Goal: Transaction & Acquisition: Purchase product/service

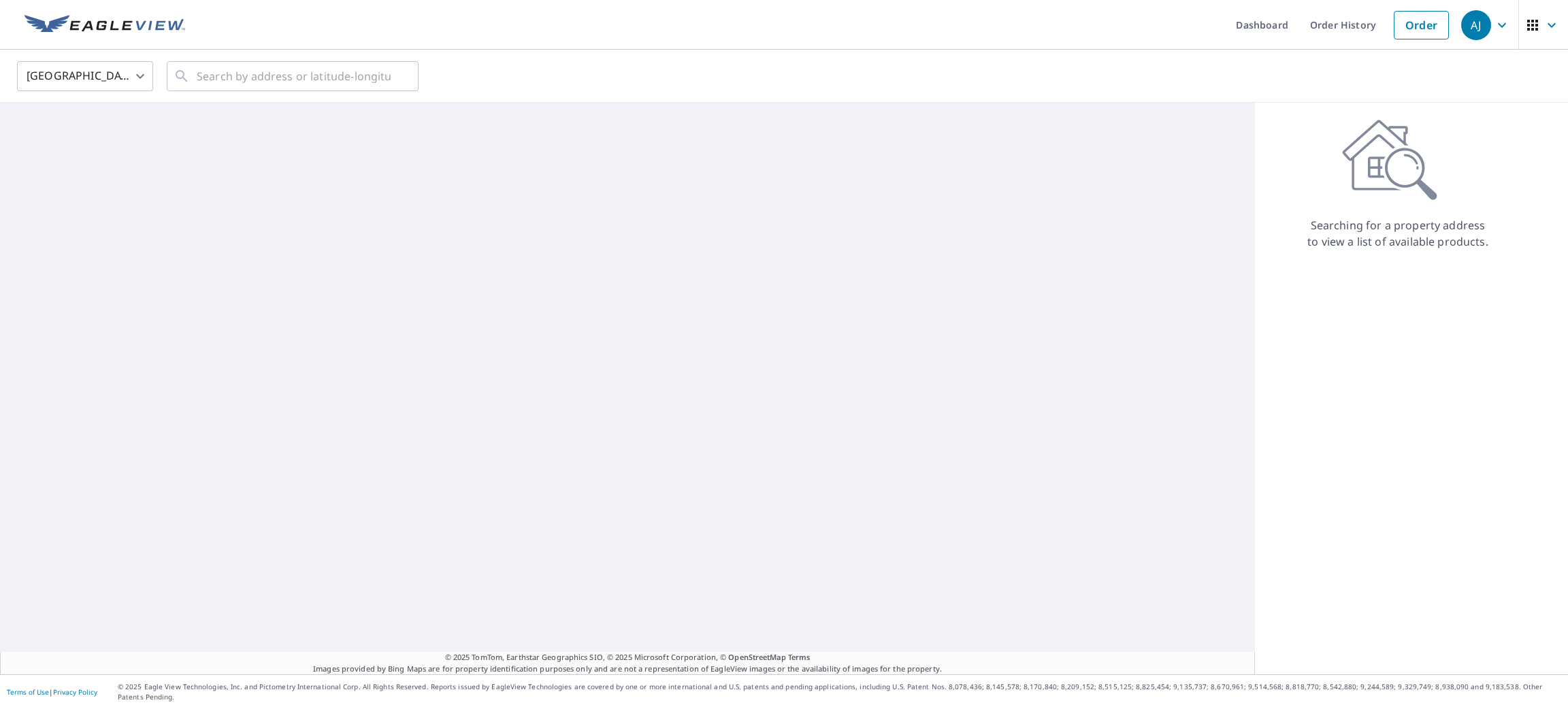
click at [111, 92] on body "[PERSON_NAME] [PERSON_NAME] Dashboard Order History Order AJ United States [GEO…" at bounding box center [784, 354] width 1568 height 709
click at [107, 138] on li "[GEOGRAPHIC_DATA]" at bounding box center [85, 136] width 136 height 25
type input "CA"
paste input "[STREET_ADDRESS][PERSON_NAME]"
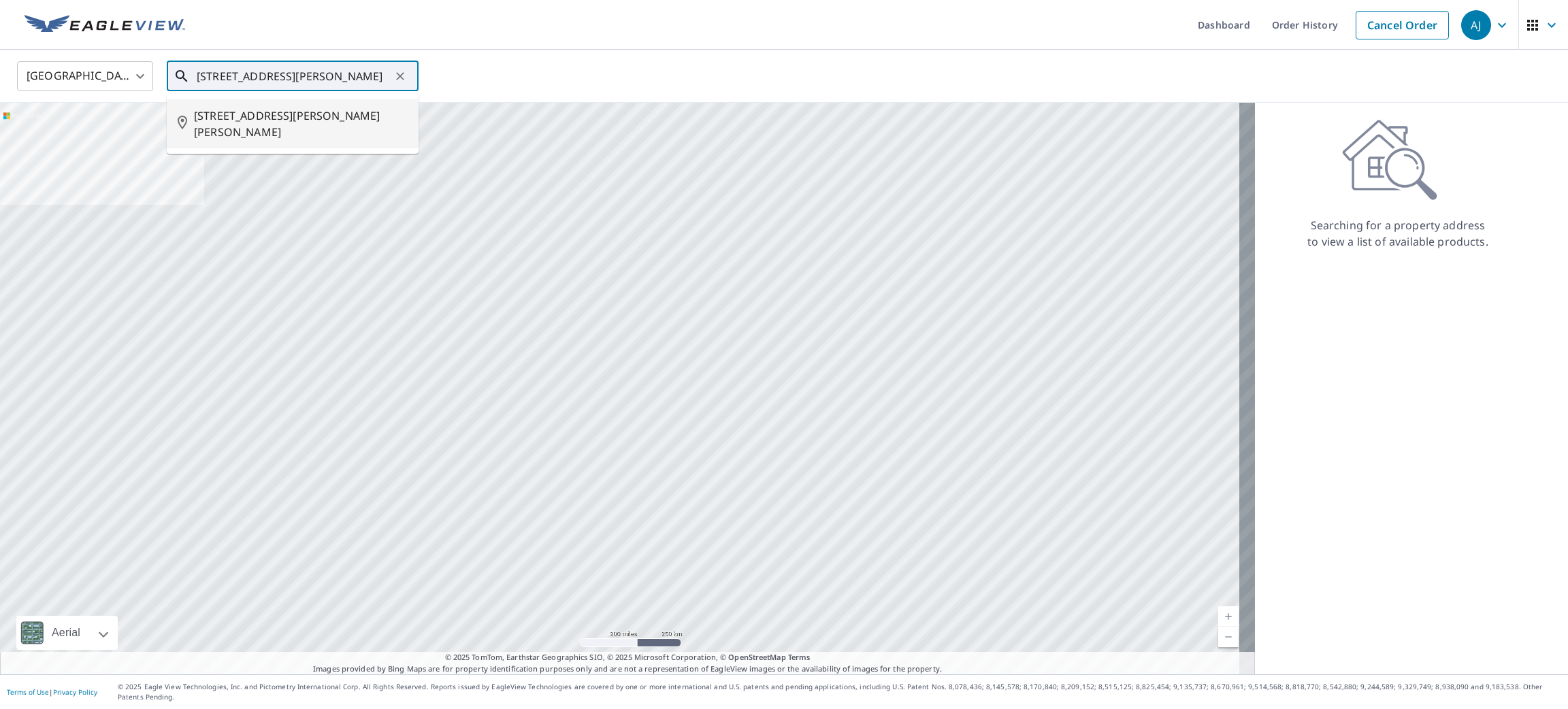
click at [266, 122] on span "[STREET_ADDRESS][PERSON_NAME][PERSON_NAME]" at bounding box center [301, 123] width 214 height 33
type input "[STREET_ADDRESS][PERSON_NAME][PERSON_NAME]"
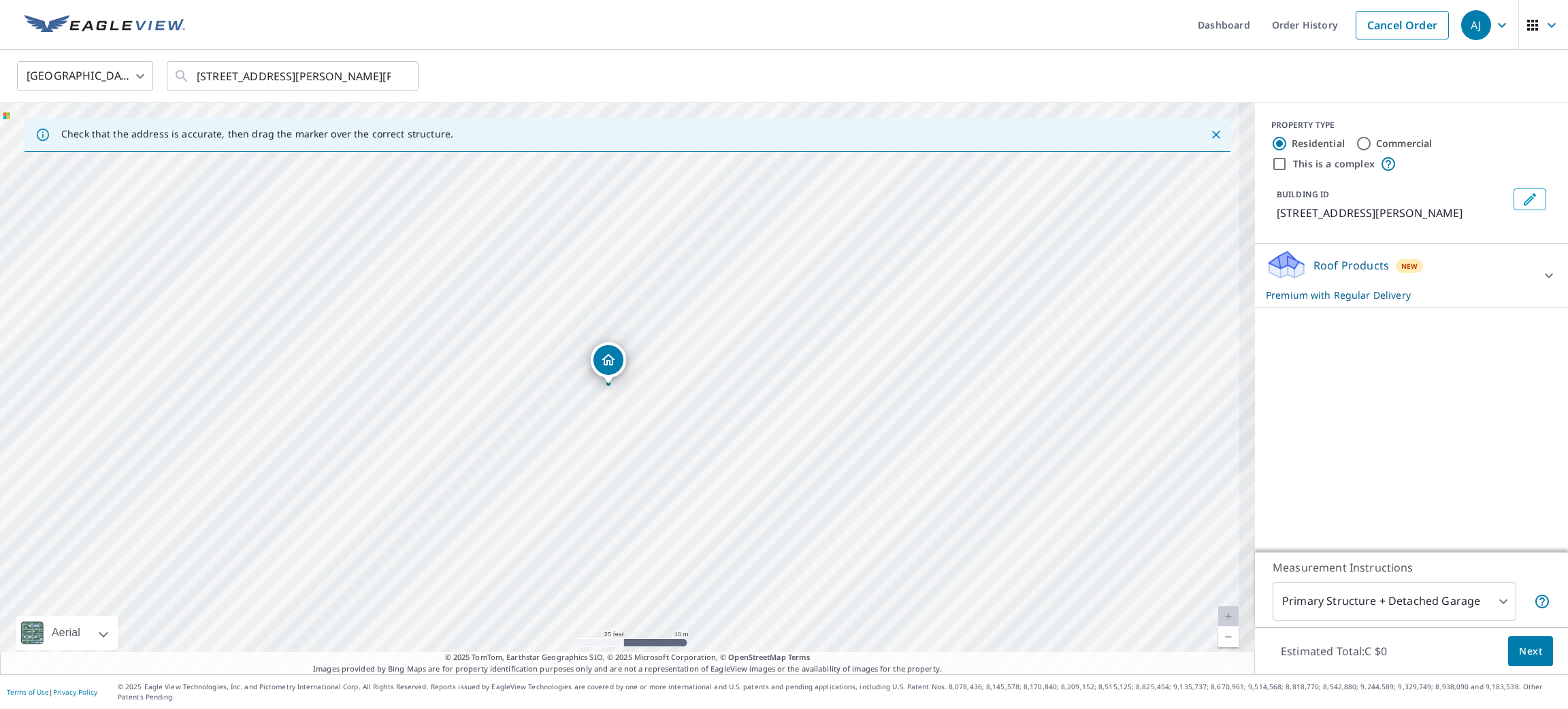
drag, startPoint x: 473, startPoint y: 367, endPoint x: 469, endPoint y: 376, distance: 9.8
click at [469, 376] on div "[STREET_ADDRESS][PERSON_NAME][PERSON_NAME]" at bounding box center [627, 389] width 1255 height 572
click at [399, 74] on icon "Clear" at bounding box center [400, 76] width 14 height 14
paste input "[STREET_ADDRESS][PERSON_NAME]"
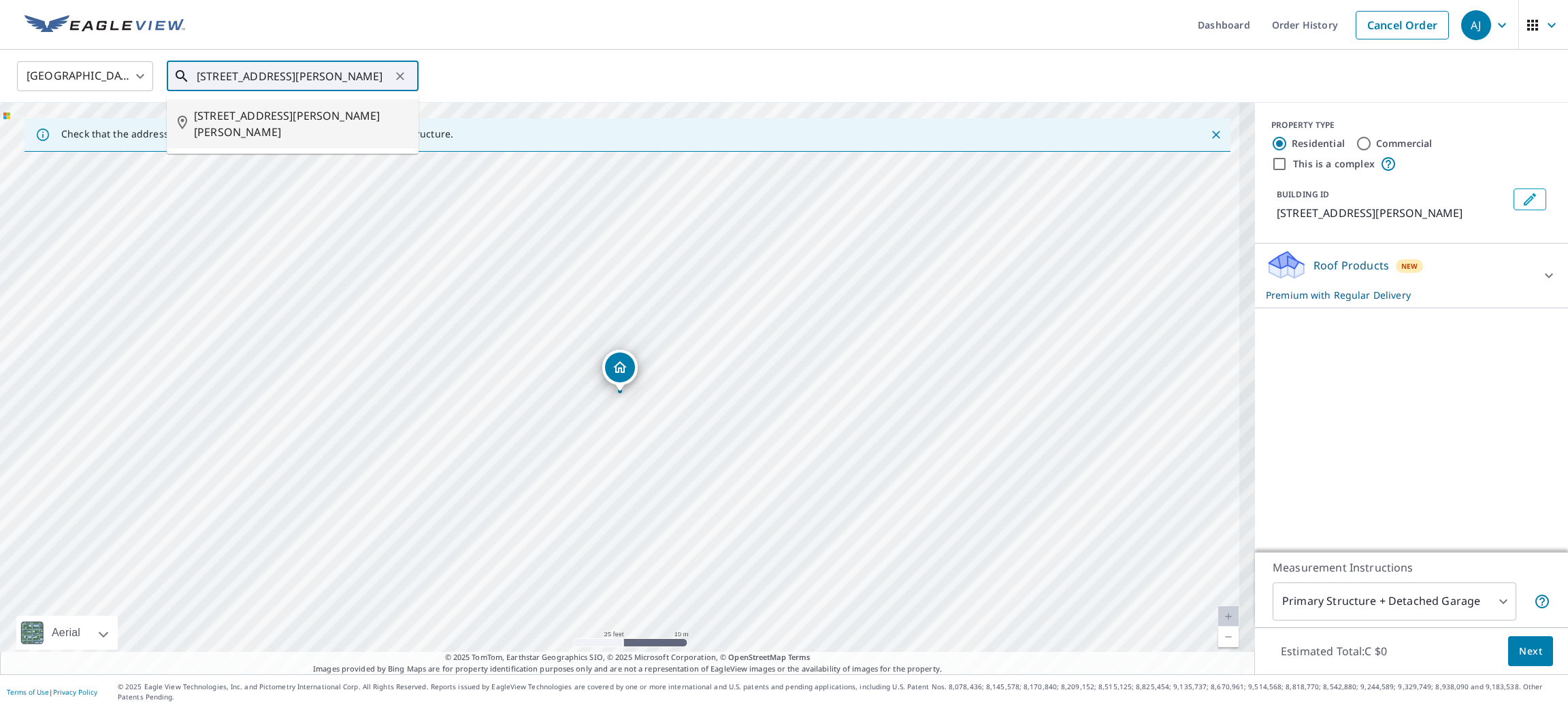
click at [260, 113] on span "[STREET_ADDRESS][PERSON_NAME][PERSON_NAME]" at bounding box center [301, 123] width 214 height 33
type input "[STREET_ADDRESS][PERSON_NAME][PERSON_NAME]"
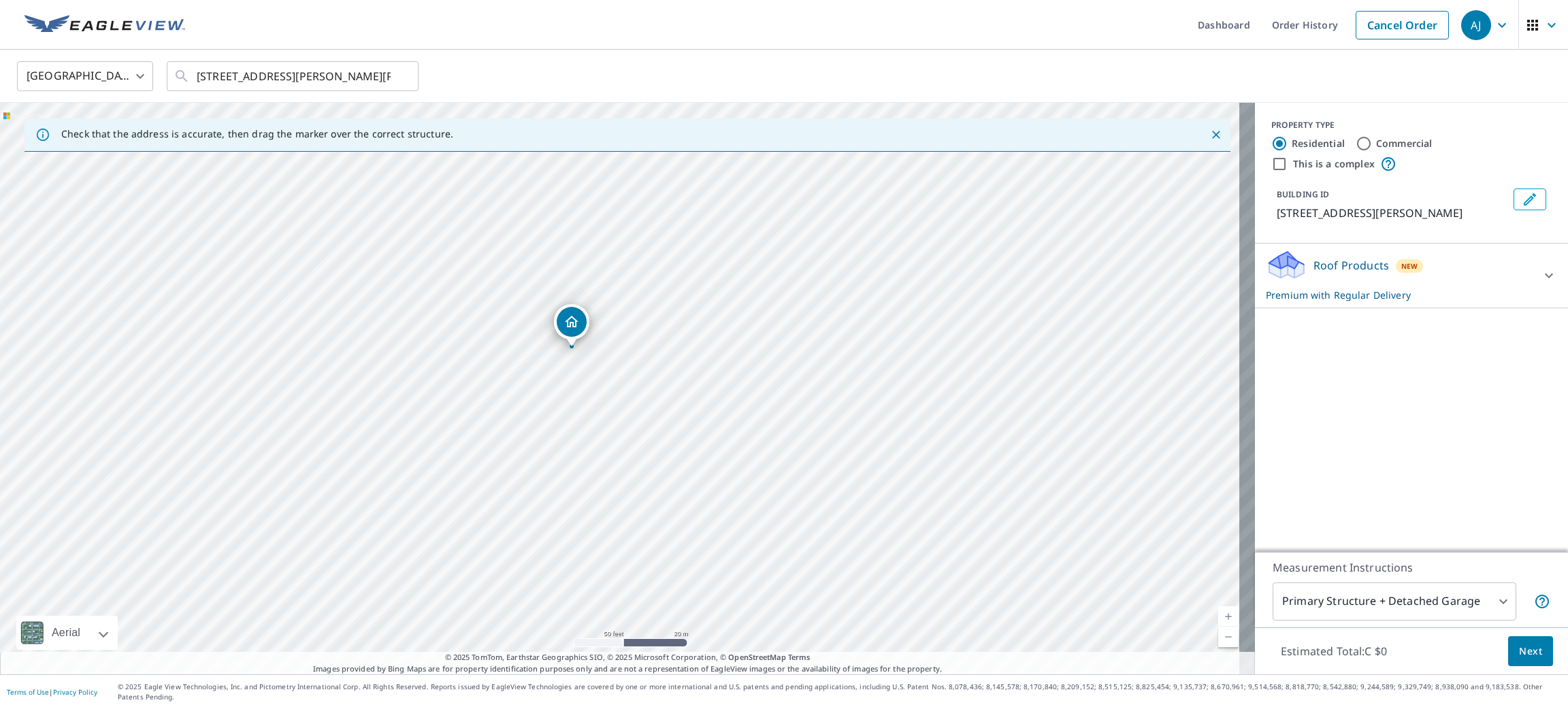
click at [1508, 668] on button "Next" at bounding box center [1531, 652] width 45 height 31
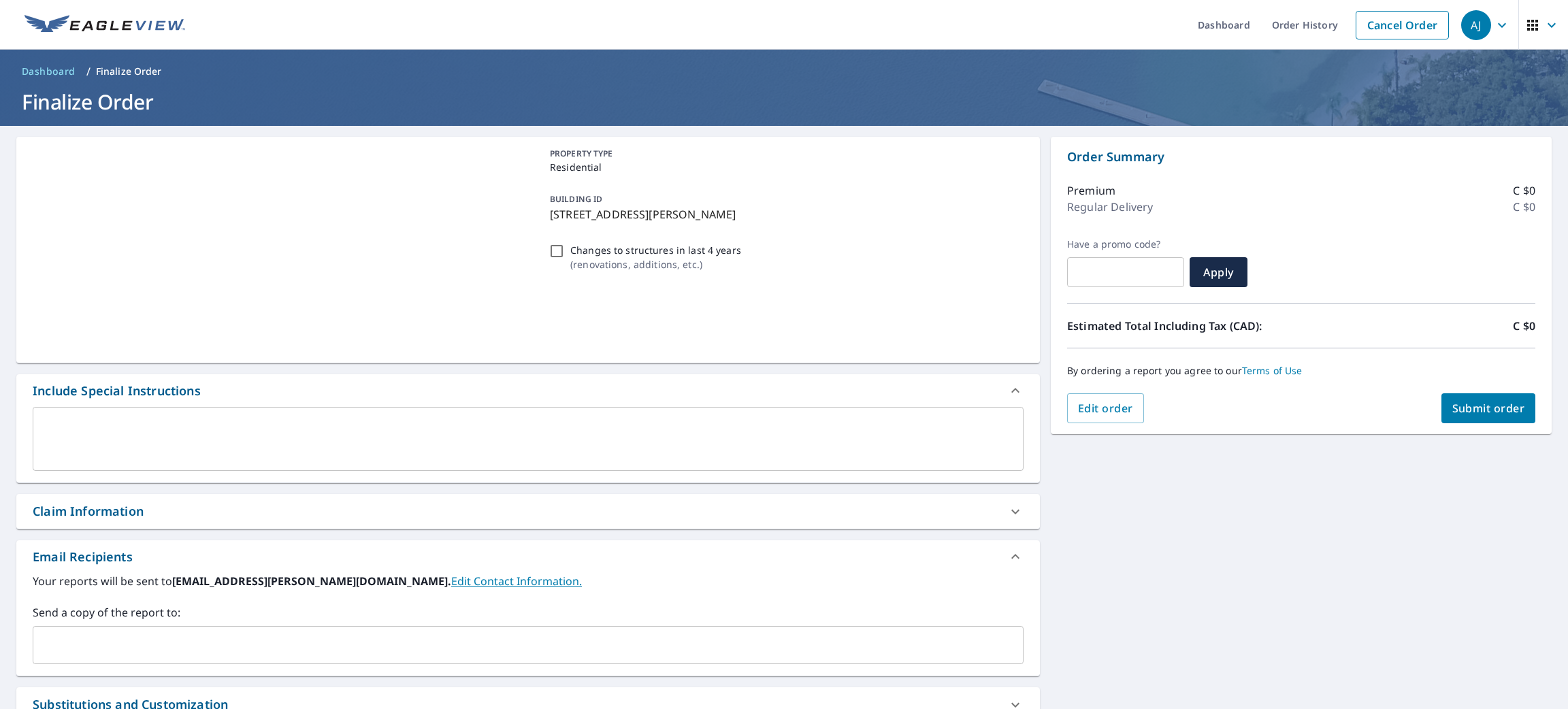
click at [1468, 407] on span "Submit order" at bounding box center [1488, 408] width 73 height 15
checkbox input "true"
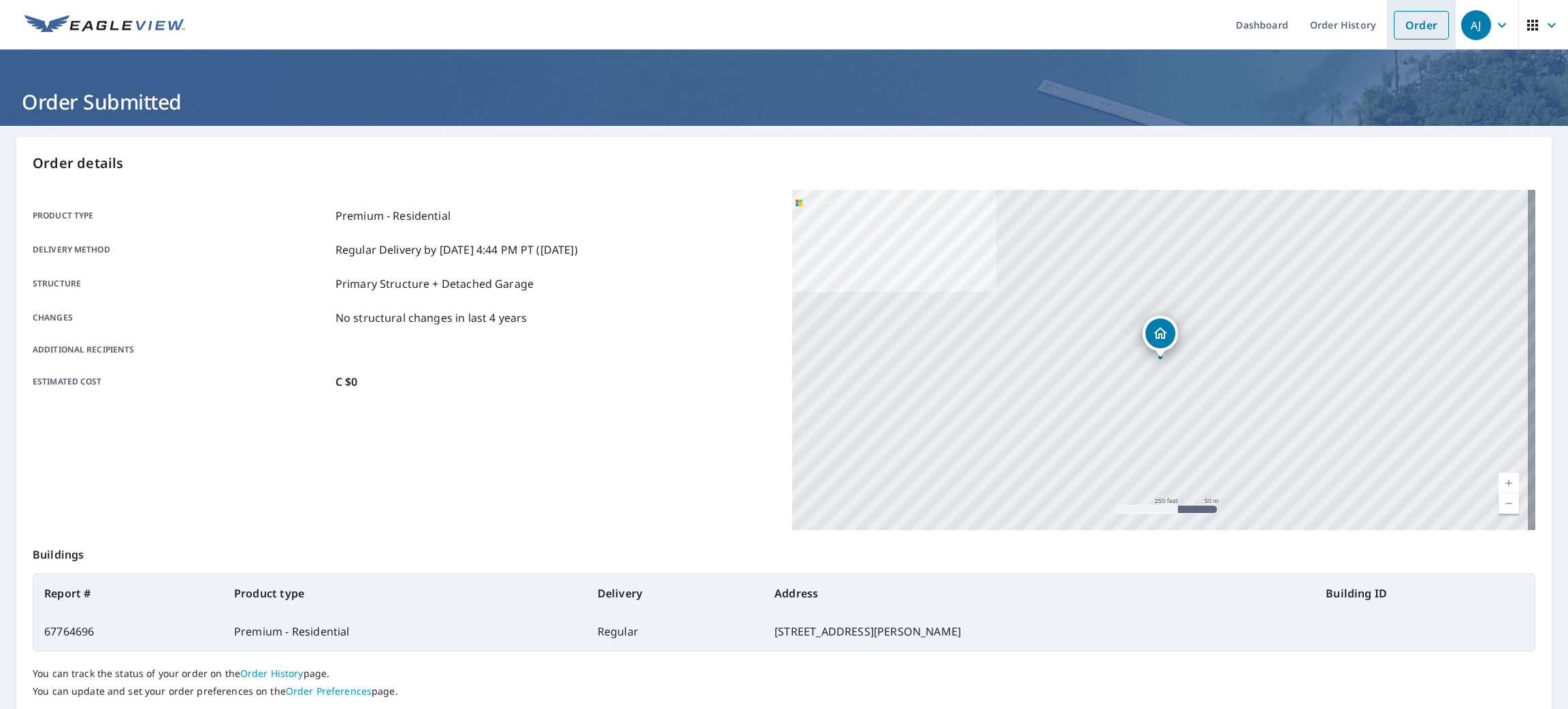
click at [1395, 18] on link "Order" at bounding box center [1421, 25] width 55 height 29
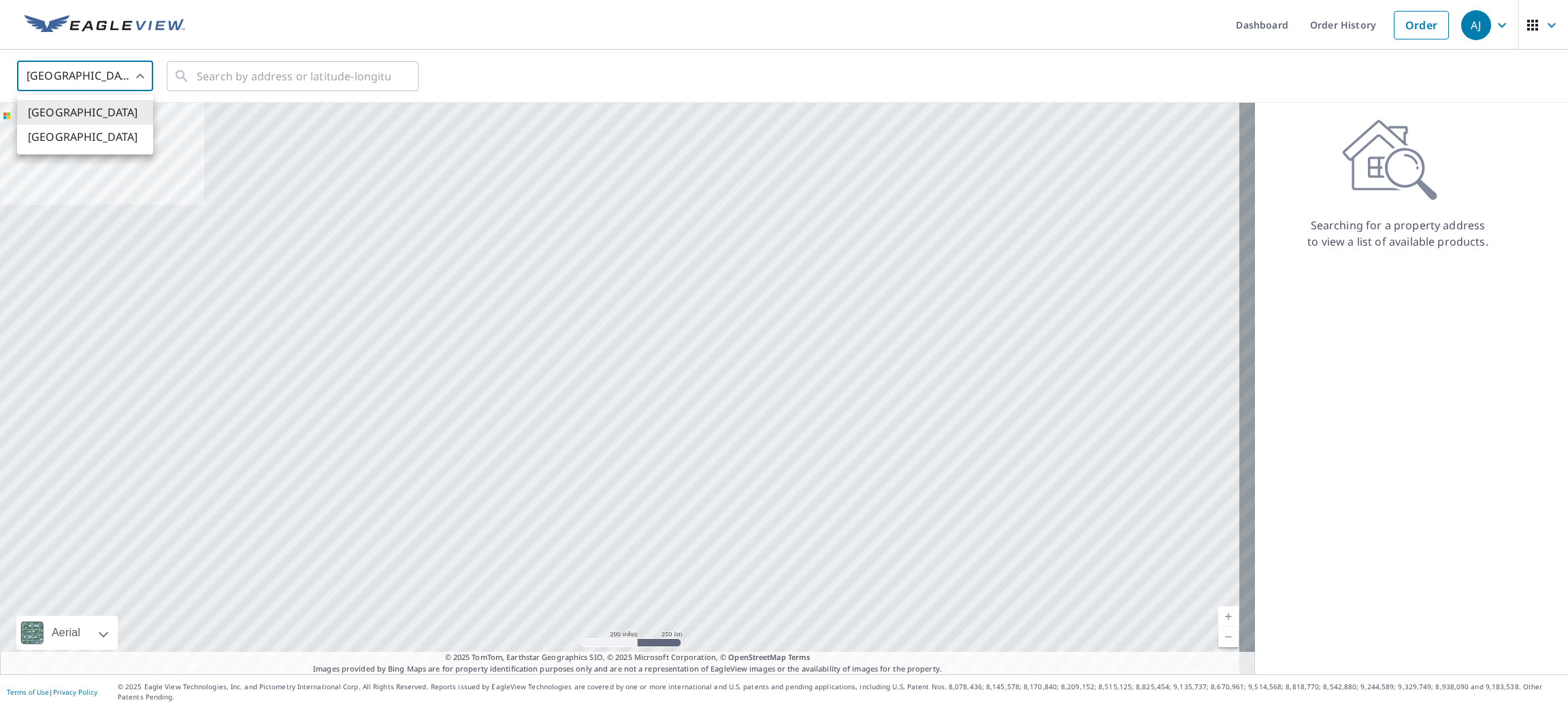
click at [93, 83] on body "[PERSON_NAME] [PERSON_NAME] Dashboard Order History Order AJ United States US ​…" at bounding box center [784, 354] width 1568 height 709
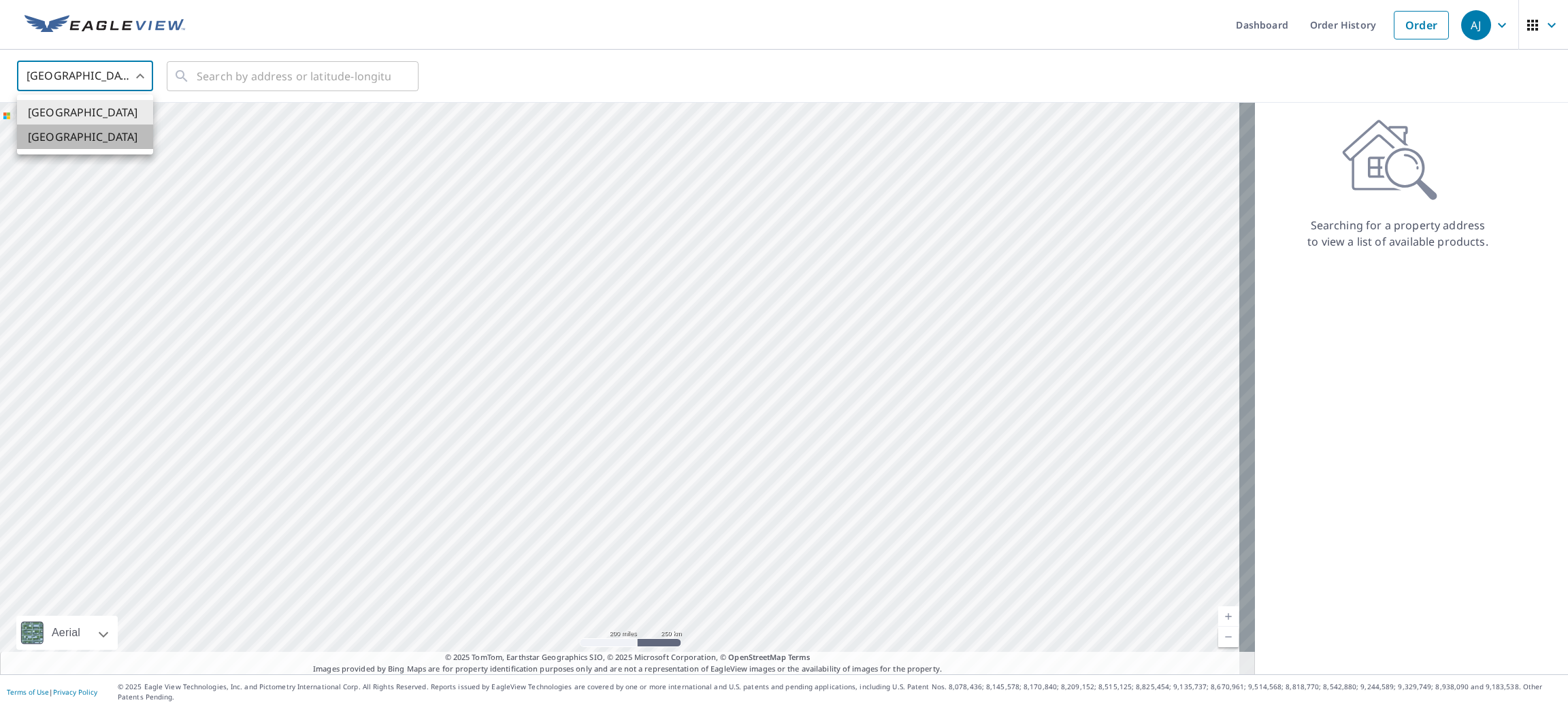
click at [87, 137] on li "[GEOGRAPHIC_DATA]" at bounding box center [85, 136] width 136 height 25
type input "CA"
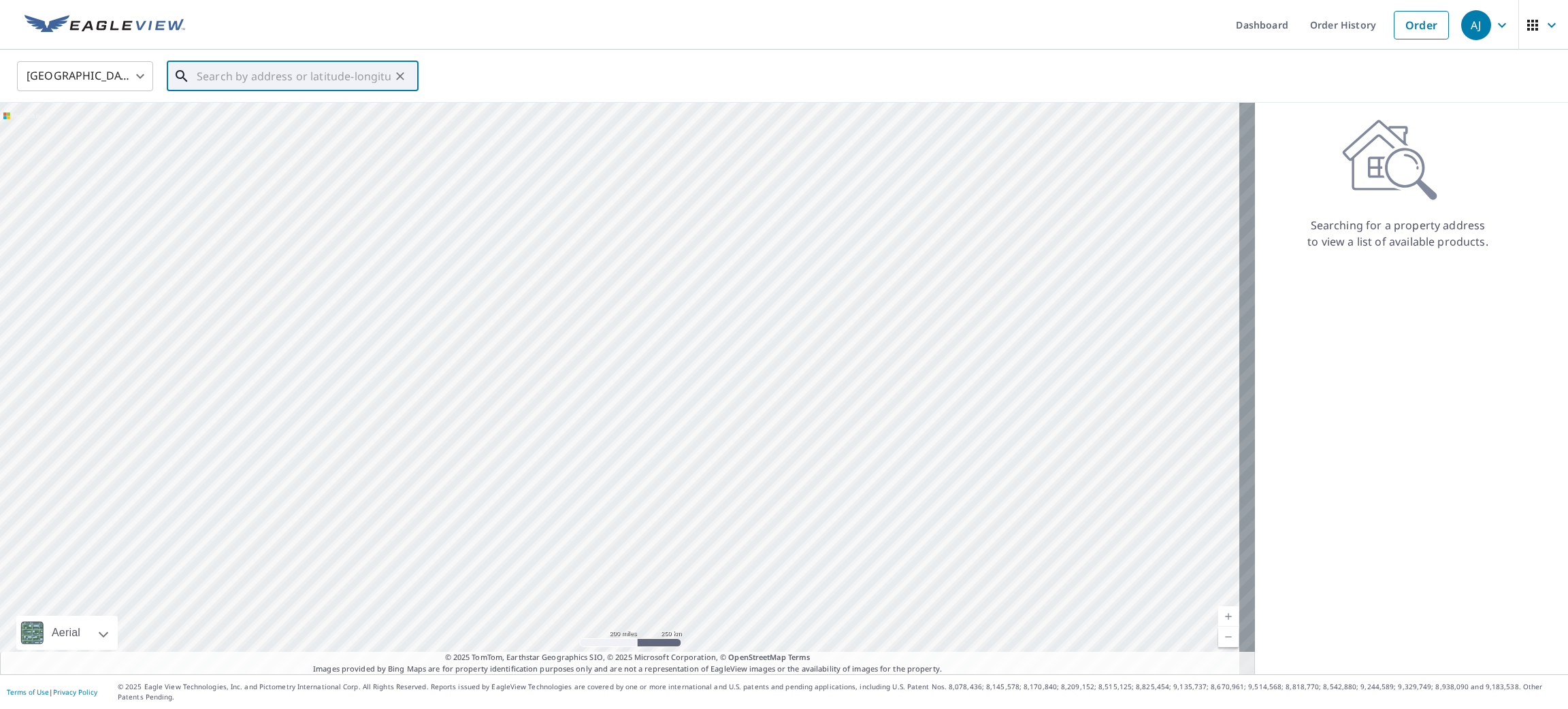
paste input "[STREET_ADDRESS][PERSON_NAME]"
click at [268, 126] on span "[STREET_ADDRESS][PERSON_NAME][PERSON_NAME]" at bounding box center [301, 123] width 214 height 33
type input "[STREET_ADDRESS][PERSON_NAME][PERSON_NAME]"
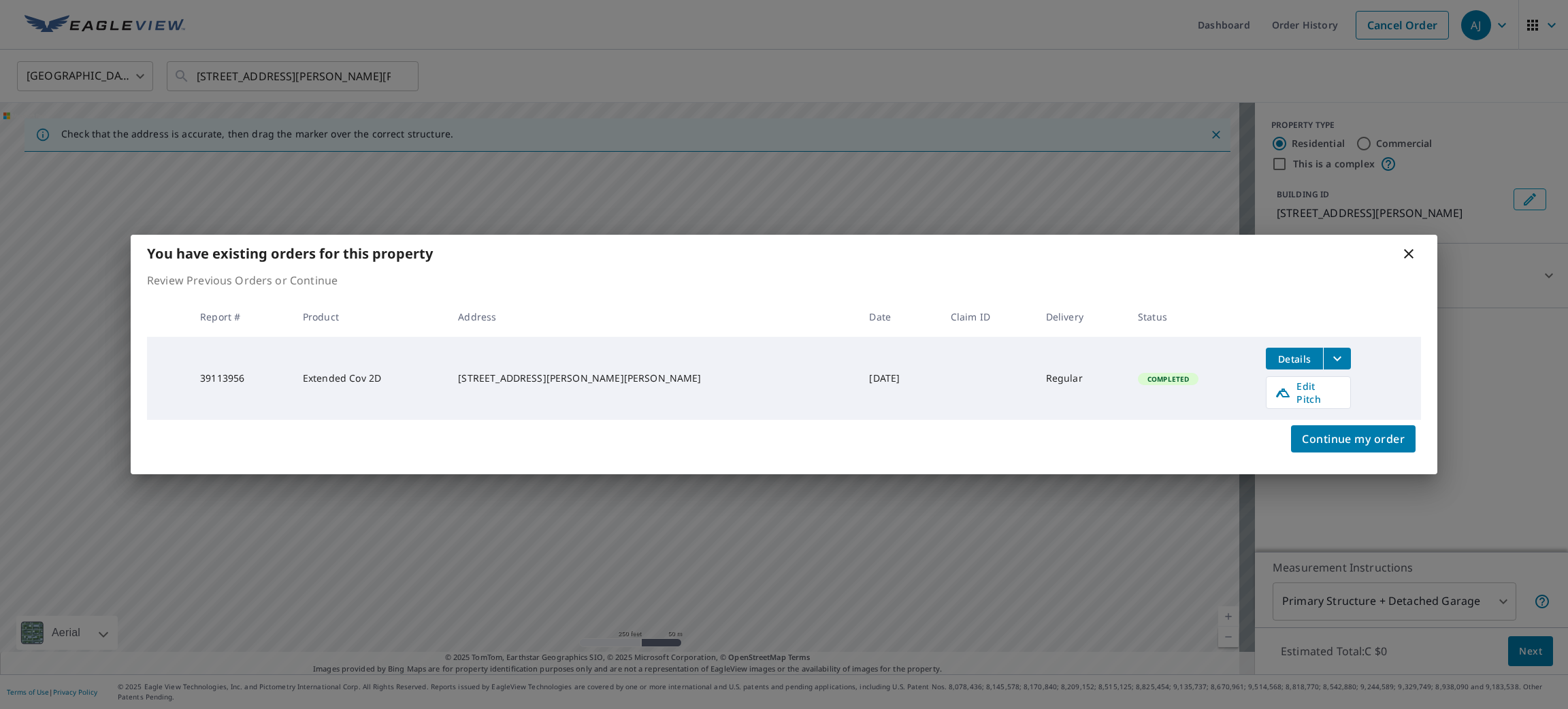
click at [1411, 255] on icon at bounding box center [1408, 254] width 10 height 10
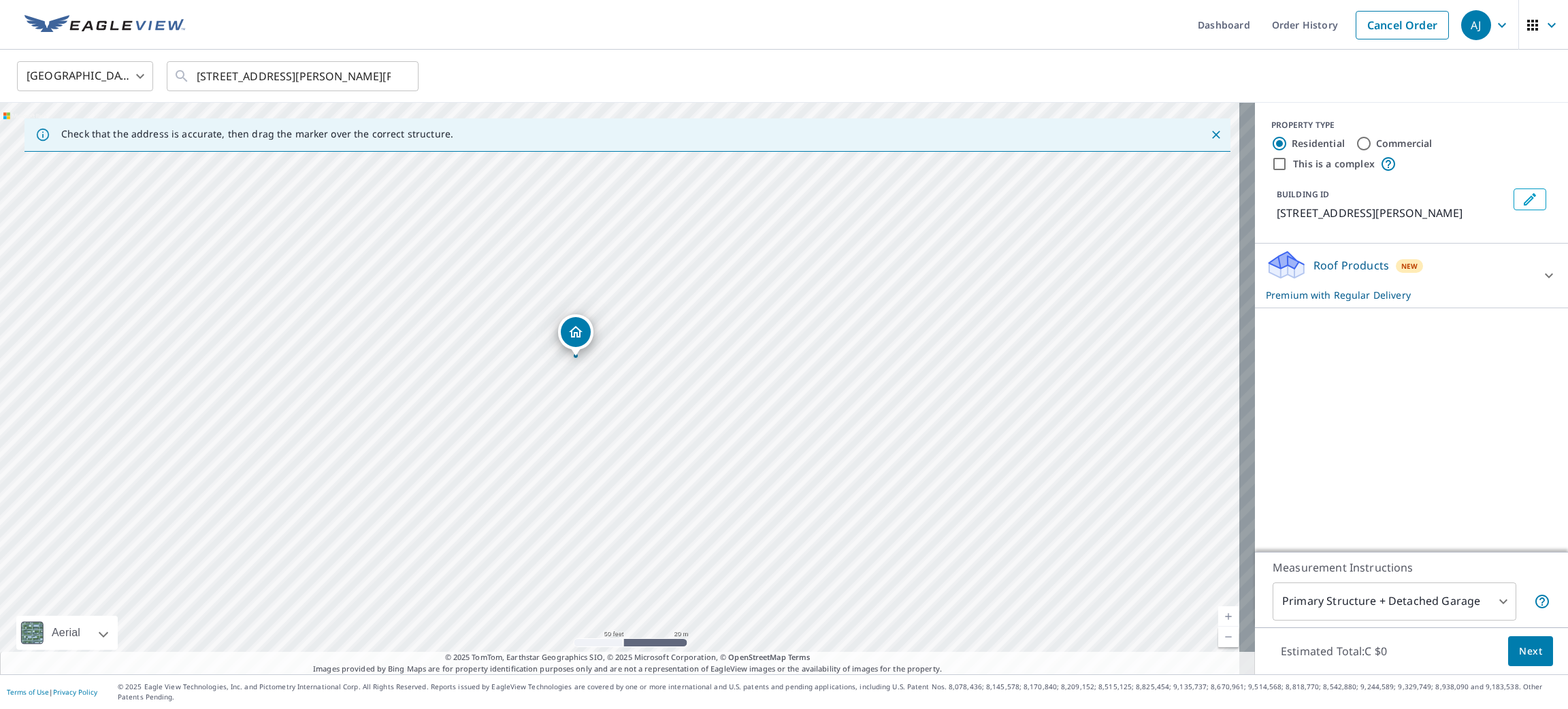
click at [1526, 661] on span "Next" at bounding box center [1530, 651] width 23 height 17
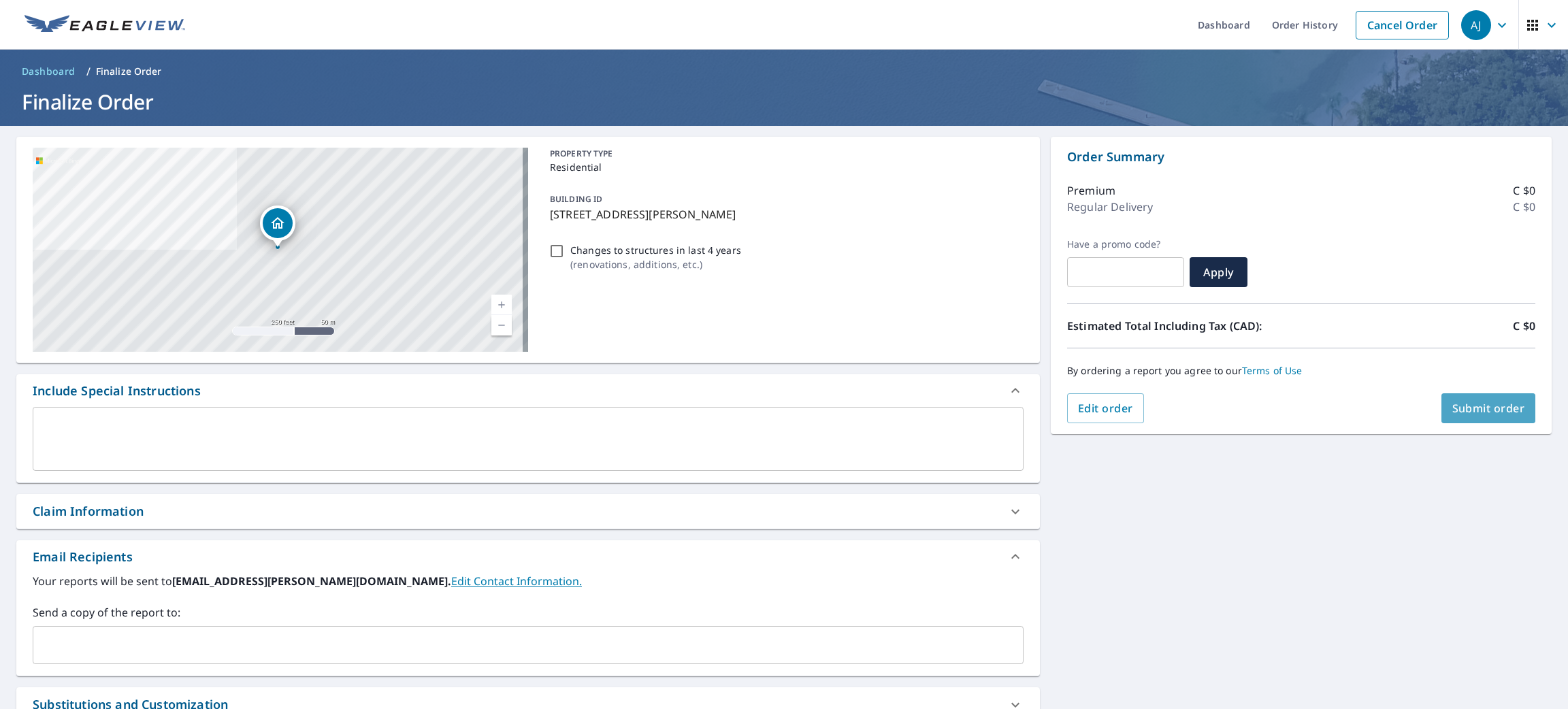
click at [1444, 421] on button "Submit order" at bounding box center [1488, 408] width 95 height 30
checkbox input "true"
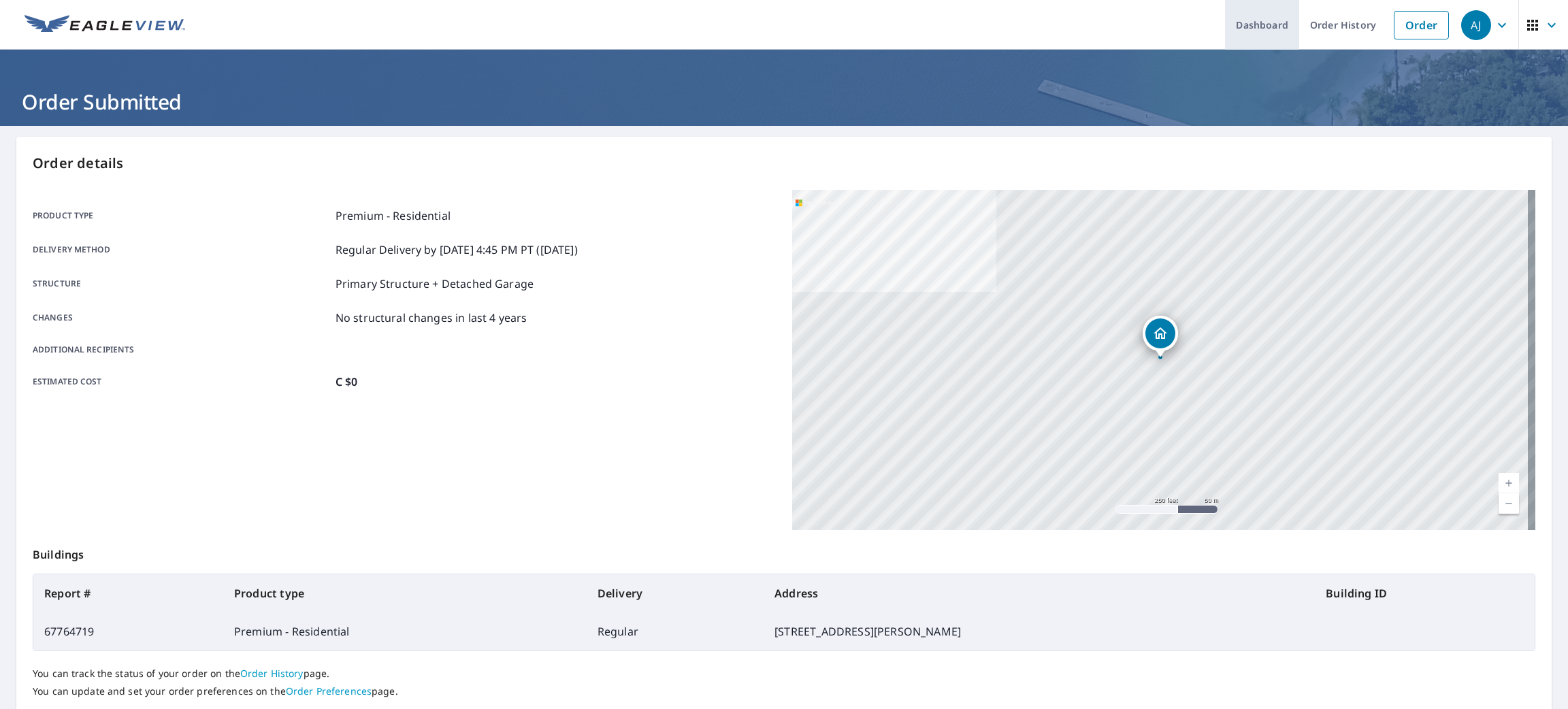
drag, startPoint x: 1395, startPoint y: 22, endPoint x: 1272, endPoint y: 42, distance: 124.6
click at [1395, 21] on link "Order" at bounding box center [1421, 25] width 55 height 29
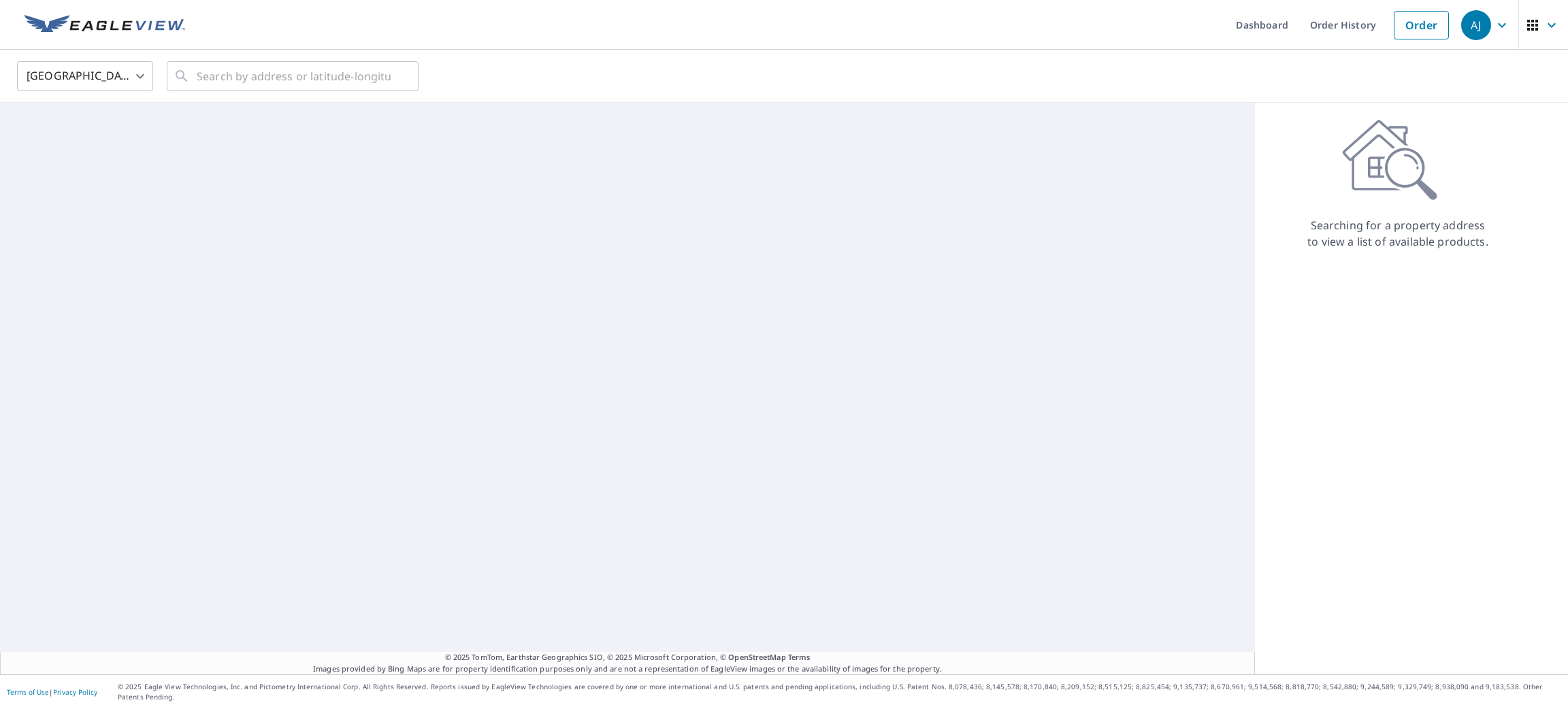
click at [127, 76] on body "[PERSON_NAME] [PERSON_NAME] Dashboard Order History Order AJ United States [GEO…" at bounding box center [784, 354] width 1568 height 709
click at [115, 144] on li "[GEOGRAPHIC_DATA]" at bounding box center [85, 136] width 136 height 25
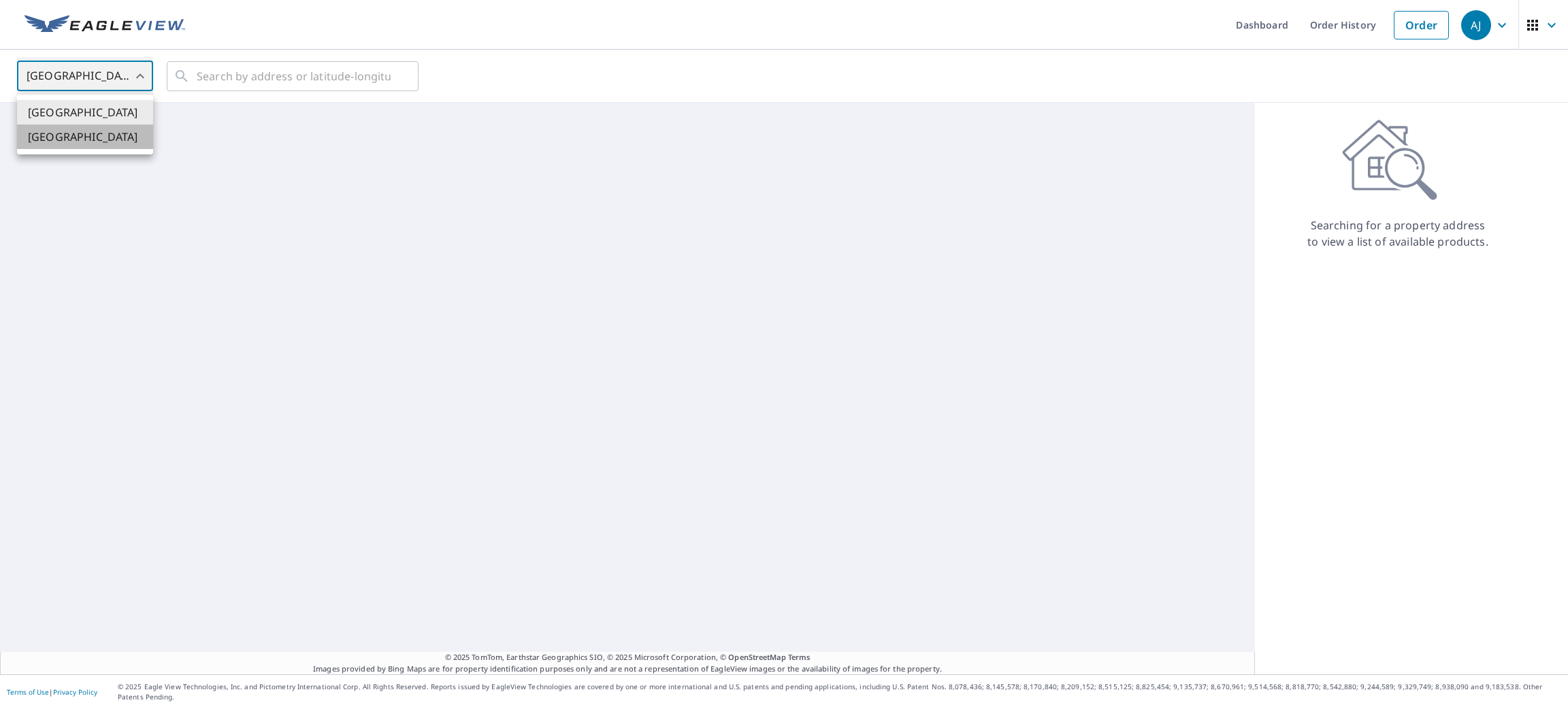
type input "CA"
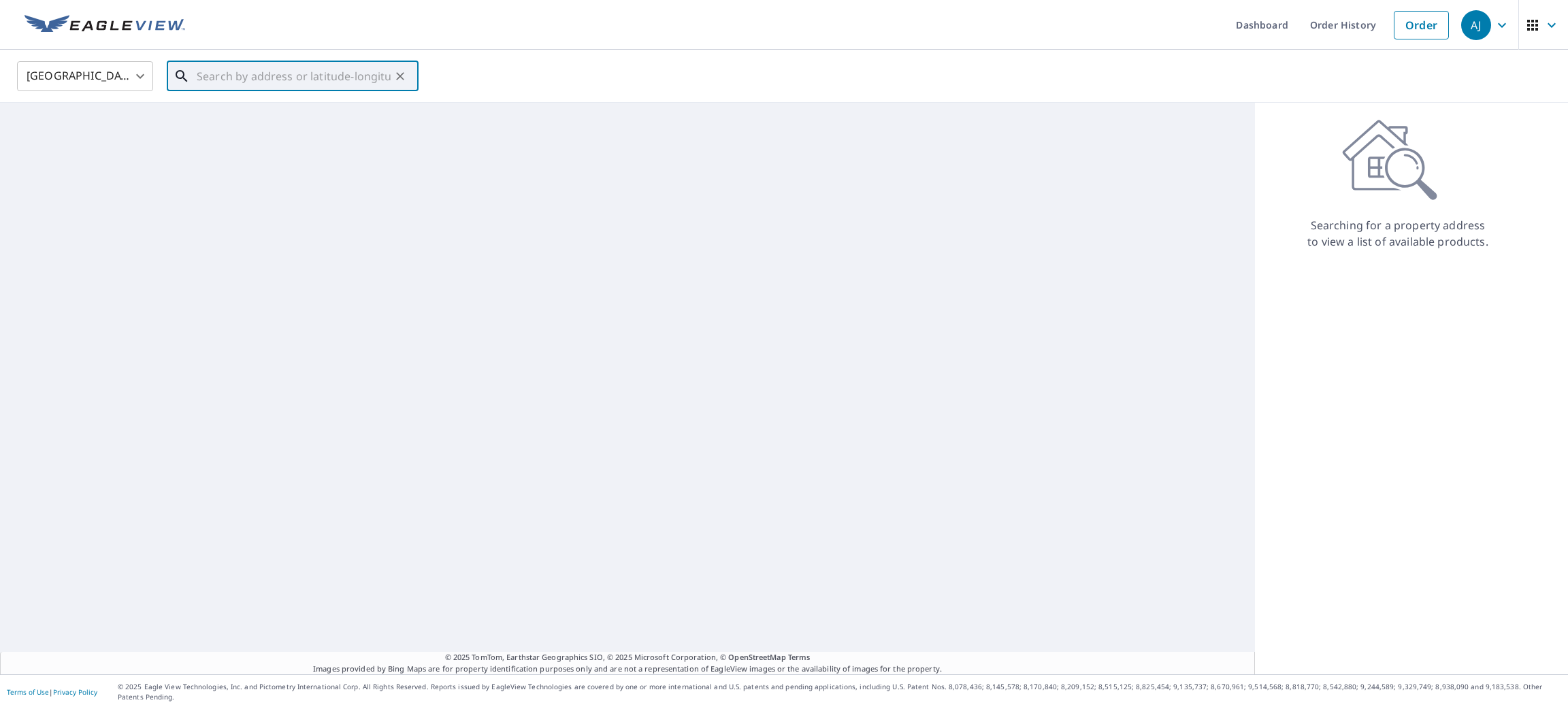
paste input "[STREET_ADDRESS][PERSON_NAME]"
click at [260, 111] on span "[STREET_ADDRESS][PERSON_NAME]" at bounding box center [301, 115] width 214 height 17
type input "[STREET_ADDRESS][PERSON_NAME]"
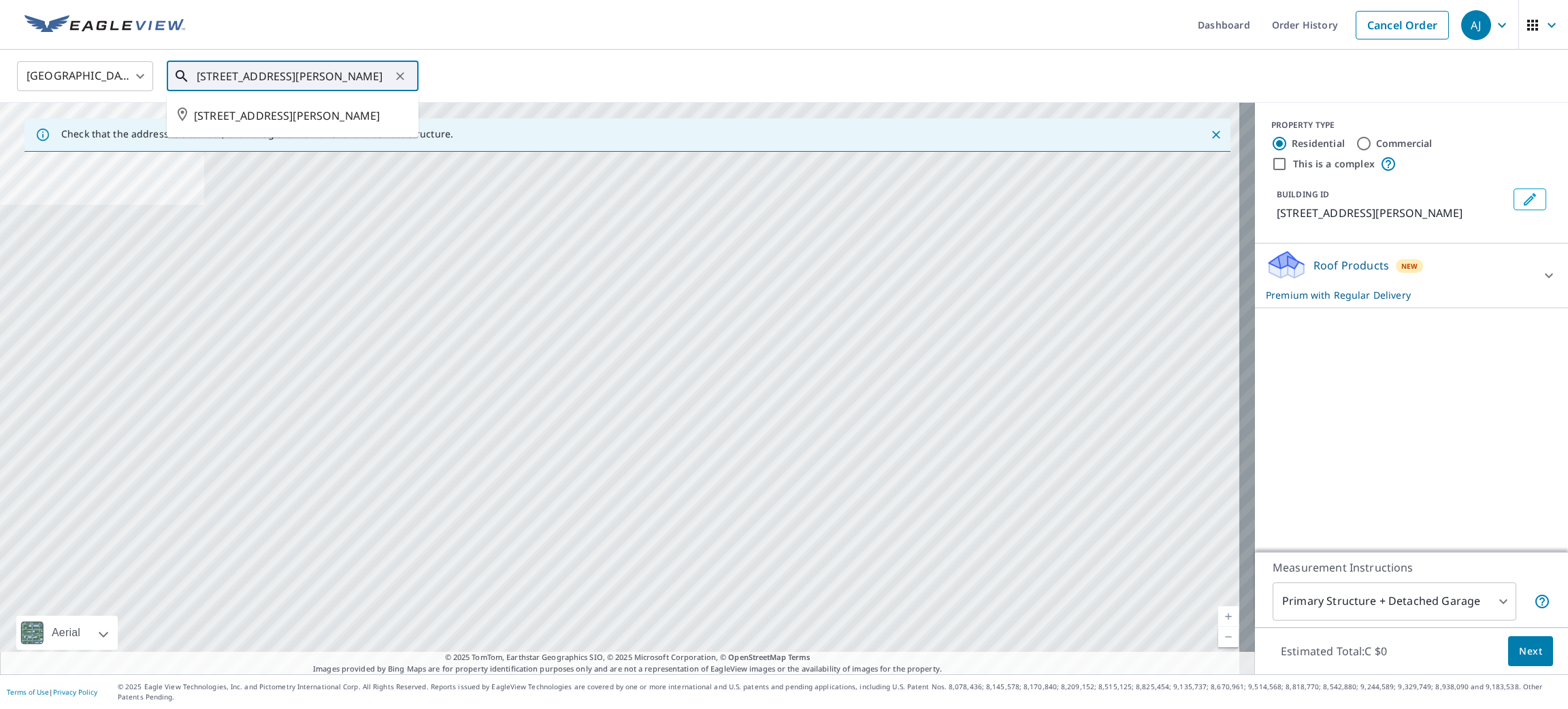
click at [358, 84] on input "[STREET_ADDRESS][PERSON_NAME]" at bounding box center [294, 76] width 194 height 38
click at [360, 122] on span "[STREET_ADDRESS][PERSON_NAME]" at bounding box center [301, 115] width 214 height 17
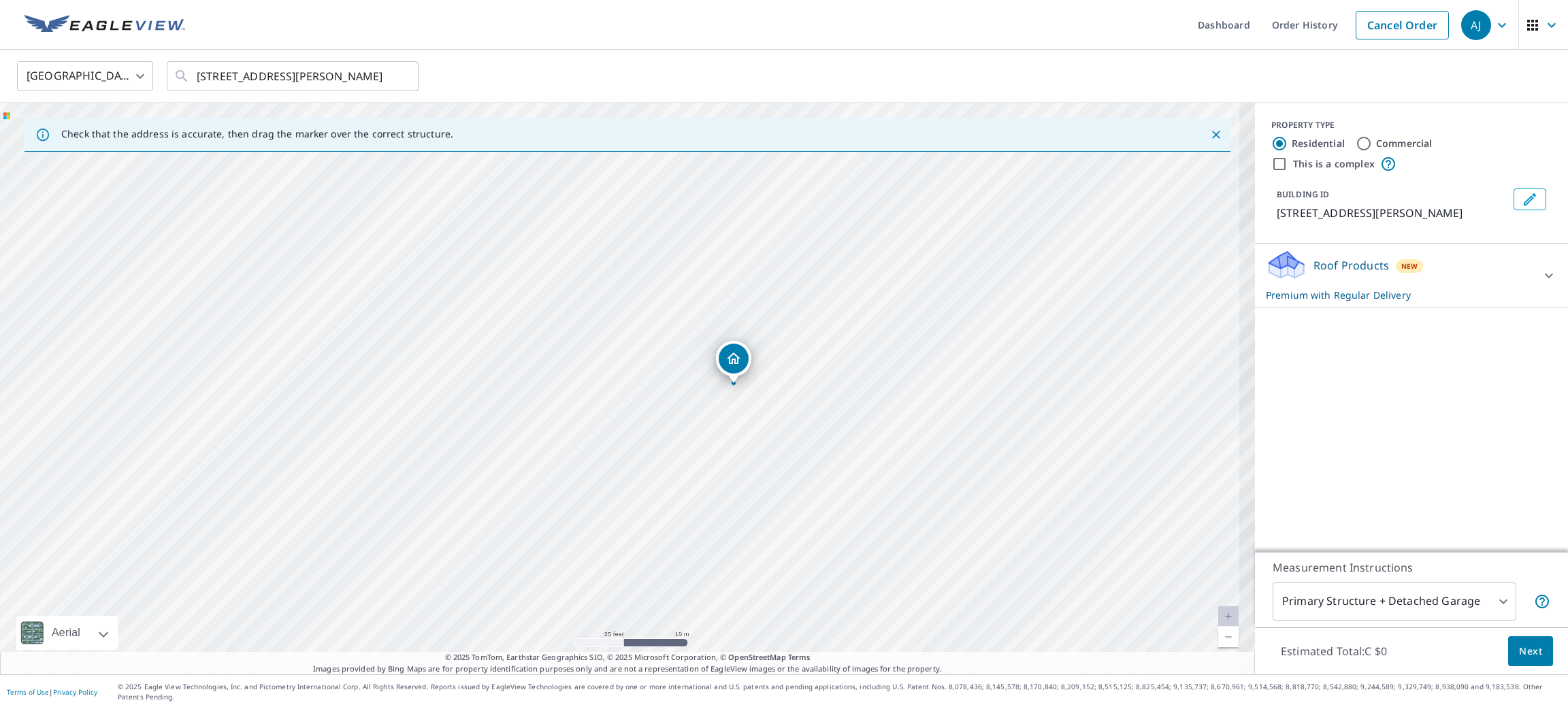
drag, startPoint x: 623, startPoint y: 399, endPoint x: 468, endPoint y: 306, distance: 180.8
click at [468, 306] on div "[STREET_ADDRESS][PERSON_NAME]" at bounding box center [627, 389] width 1255 height 572
click at [1508, 652] on button "Next" at bounding box center [1531, 652] width 45 height 31
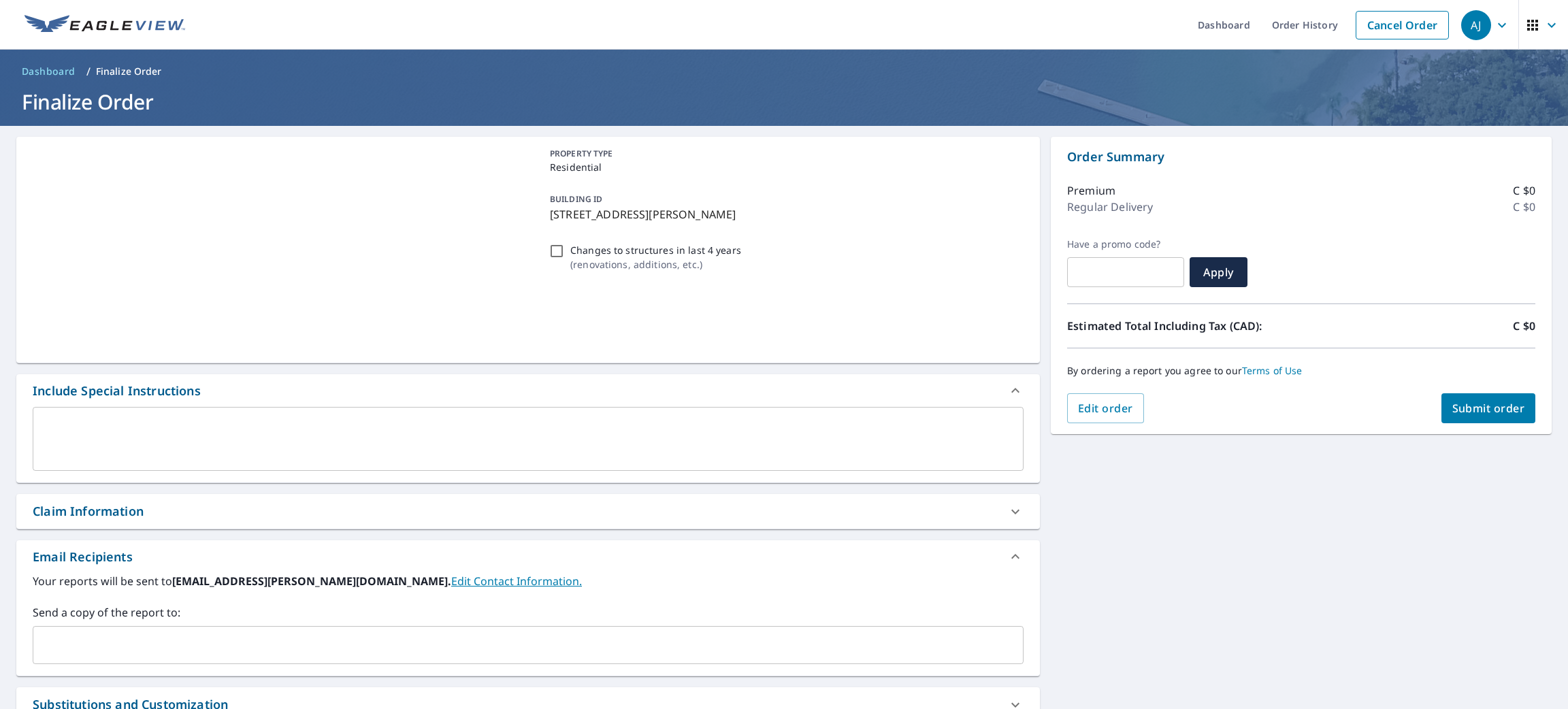
click at [1456, 426] on div "Order Summary Premium C $0 Regular Delivery C $0 Have a promo code? ​ Apply Est…" at bounding box center [1301, 286] width 501 height 298
click at [1459, 410] on span "Submit order" at bounding box center [1488, 408] width 73 height 15
checkbox input "true"
